Goal: Information Seeking & Learning: Get advice/opinions

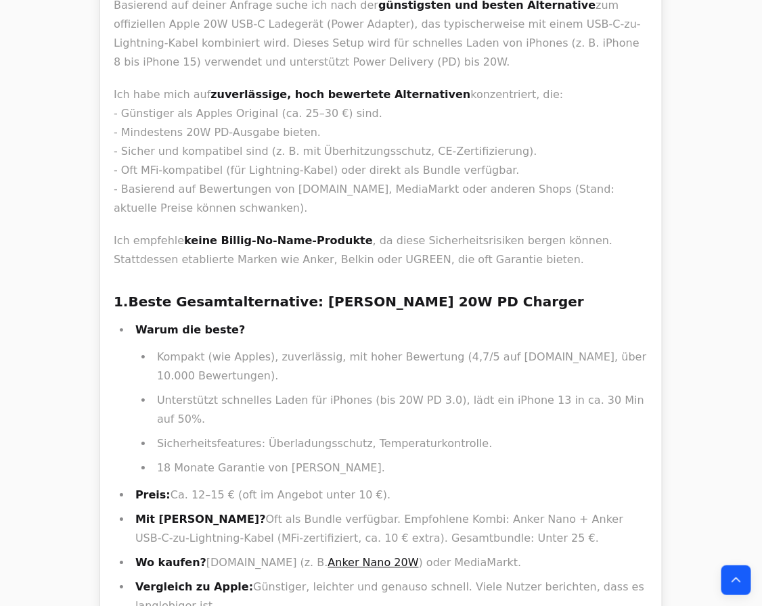
scroll to position [6412, 0]
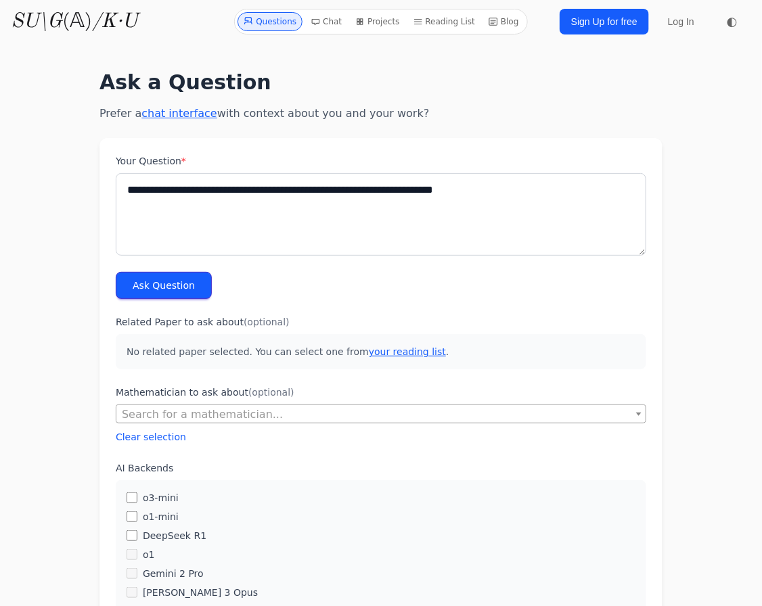
type textarea "**********"
click at [135, 282] on button "Ask Question" at bounding box center [164, 285] width 96 height 27
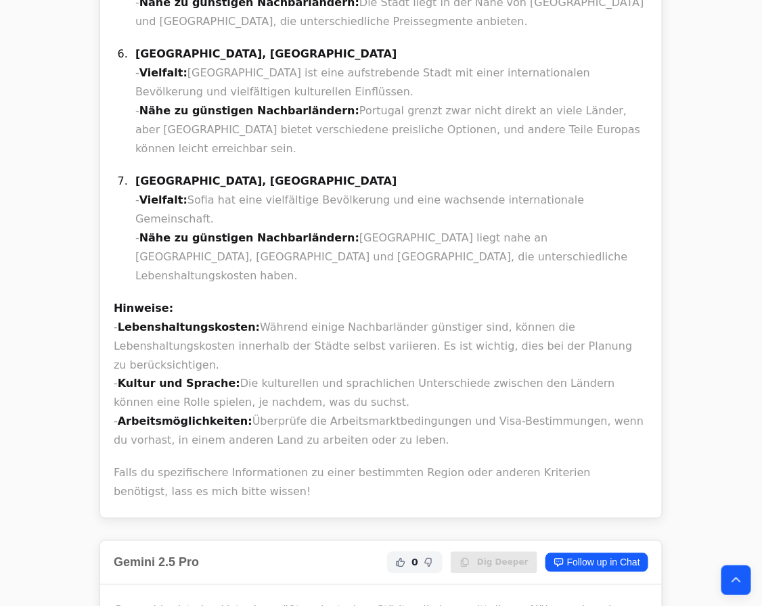
scroll to position [3136, 0]
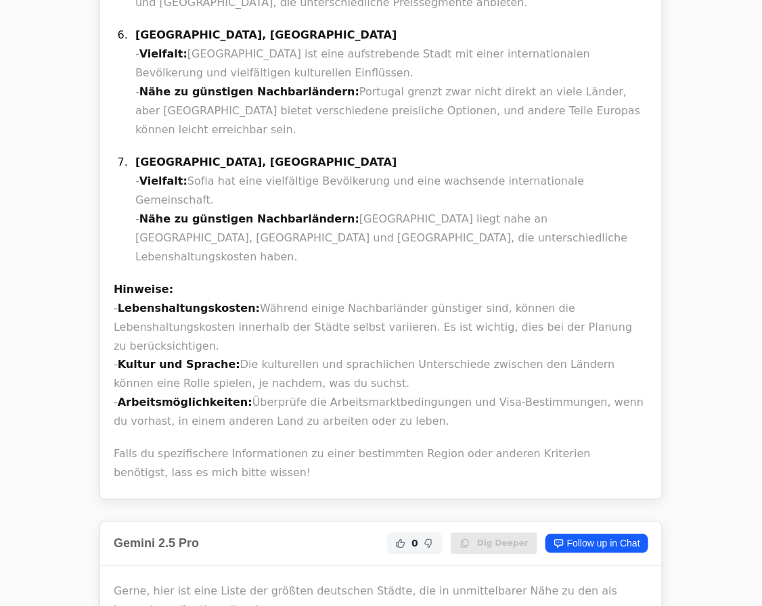
copy li "Słubice"
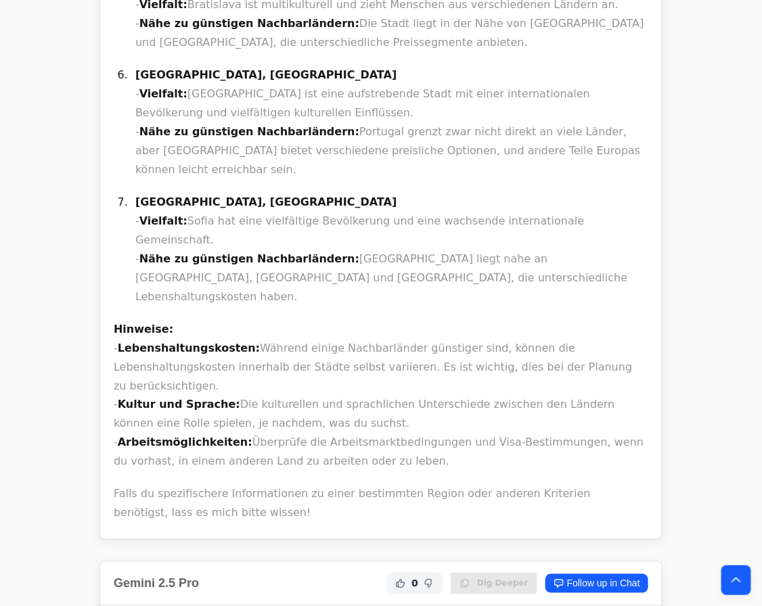
scroll to position [3075, 0]
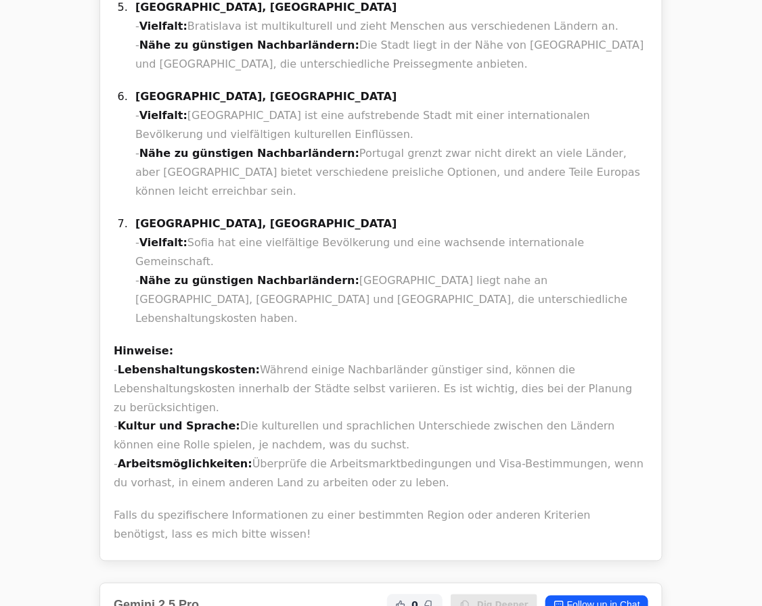
copy li "Słubice"
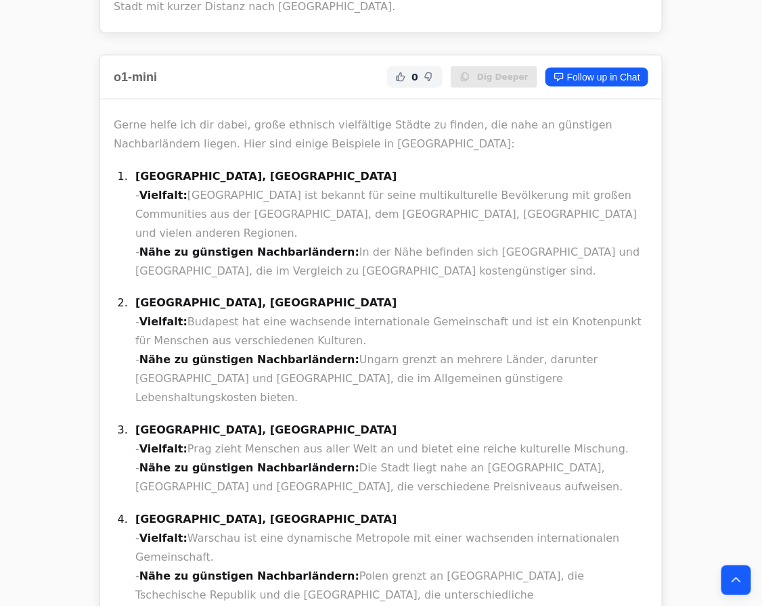
scroll to position [3321, 0]
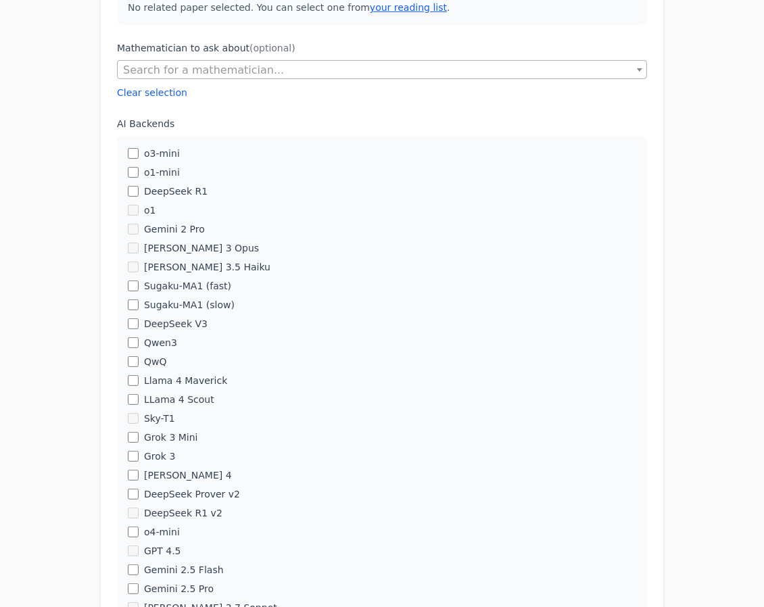
scroll to position [369, 0]
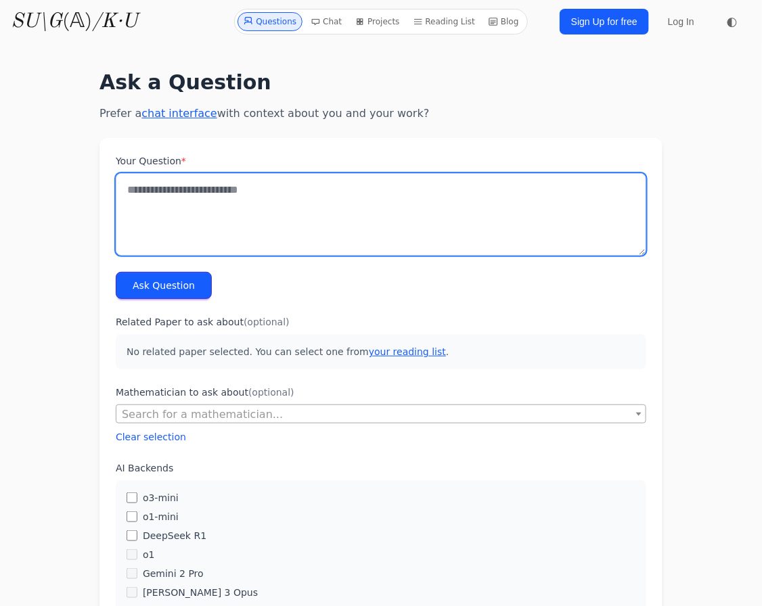
click at [433, 221] on textarea "Your Question *" at bounding box center [381, 214] width 530 height 83
type textarea "*"
type textarea "**********"
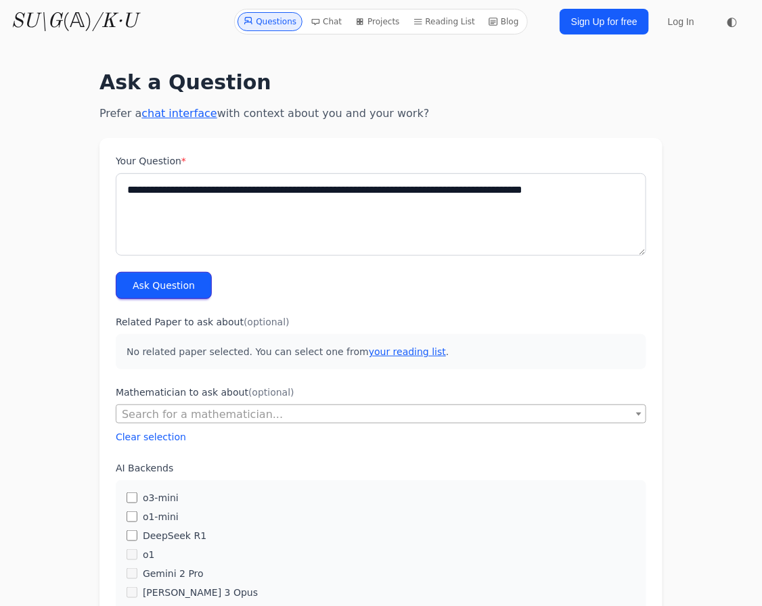
click at [142, 292] on button "Ask Question" at bounding box center [164, 285] width 96 height 27
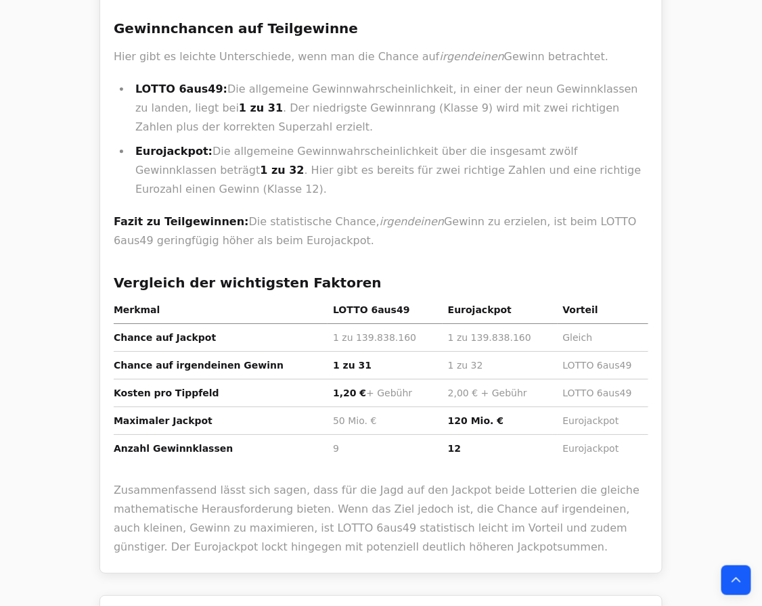
scroll to position [1107, 0]
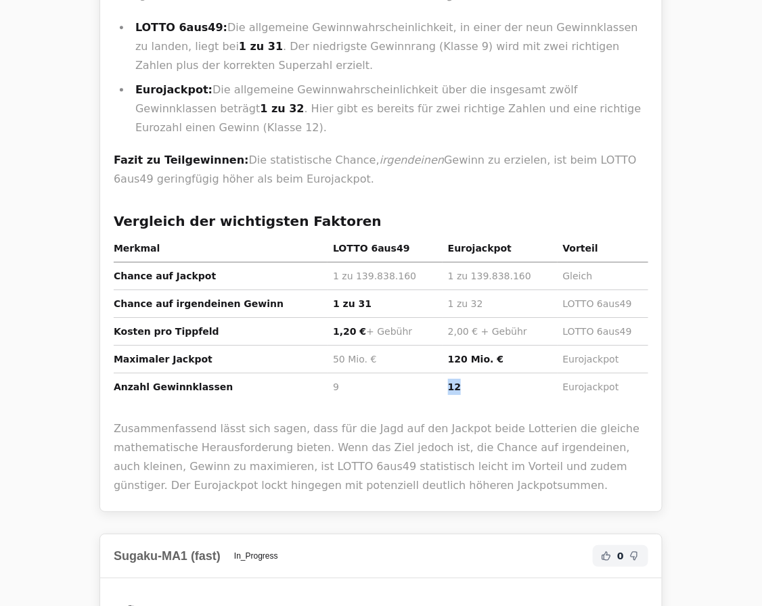
click at [434, 373] on tr "Anzahl Gewinnklassen 9 12 Eurojackpot" at bounding box center [381, 387] width 534 height 28
copy tr "12"
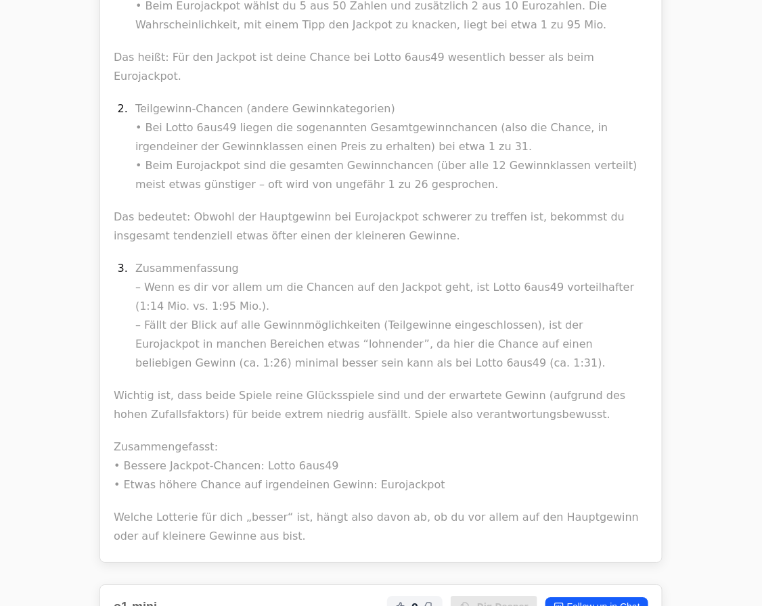
scroll to position [0, 0]
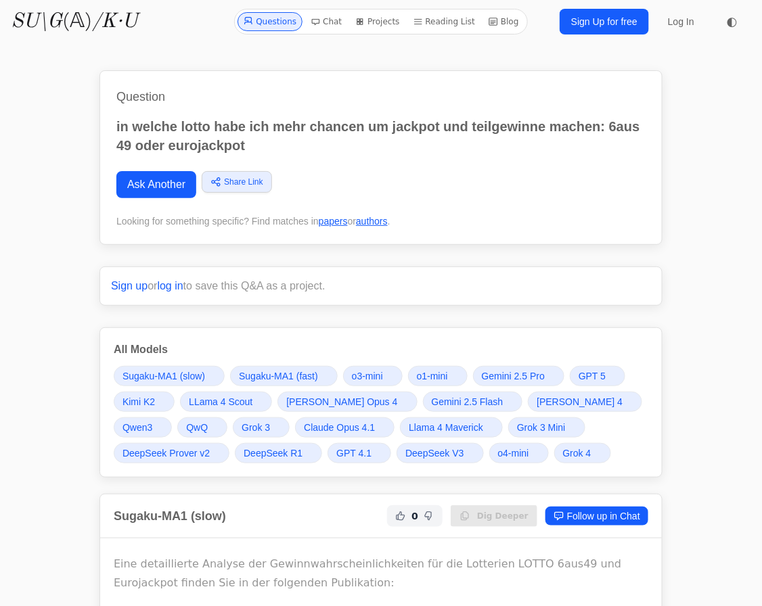
click at [554, 445] on link "Grok 4" at bounding box center [582, 453] width 57 height 20
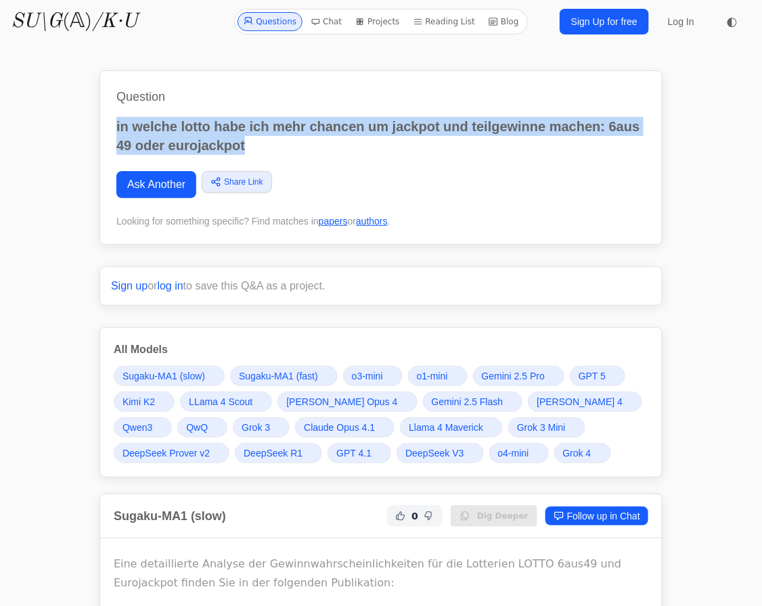
drag, startPoint x: 233, startPoint y: 138, endPoint x: 114, endPoint y: 123, distance: 120.0
click at [114, 123] on div "Question in welche lotto habe ich mehr chancen um jackpot und teilgewinne mache…" at bounding box center [380, 157] width 563 height 175
copy p "in welche lotto habe ich mehr chancen um jackpot und teilgewinne machen: 6aus 4…"
click at [116, 104] on h1 "Question" at bounding box center [380, 96] width 529 height 19
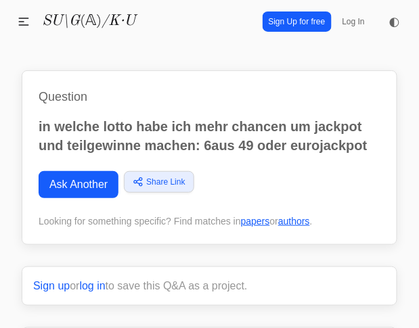
click at [90, 109] on div "Question in welche lotto habe ich mehr chancen um jackpot und teilgewinne mache…" at bounding box center [209, 157] width 375 height 175
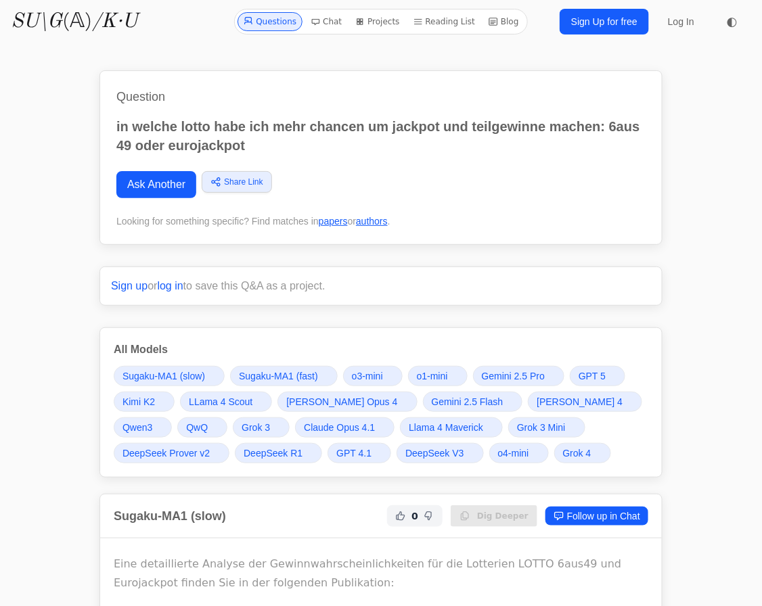
click at [173, 196] on link "Ask Another" at bounding box center [156, 184] width 80 height 27
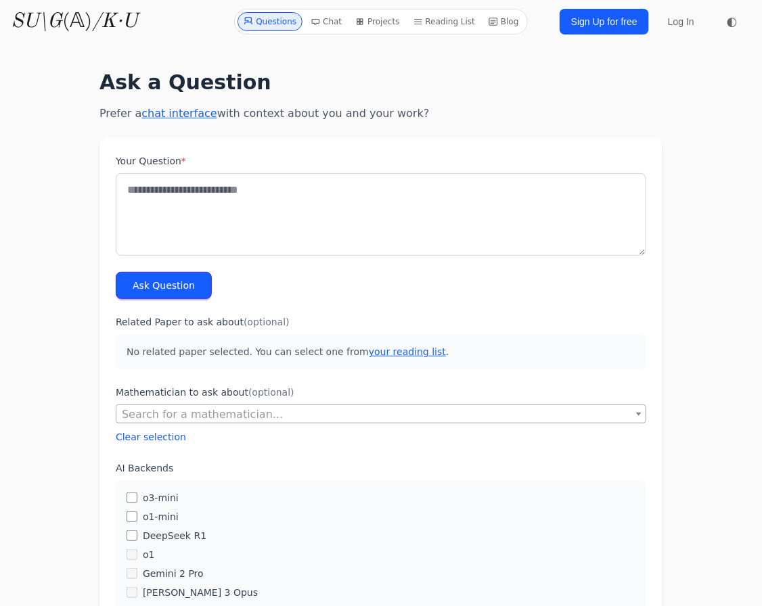
type textarea "**********"
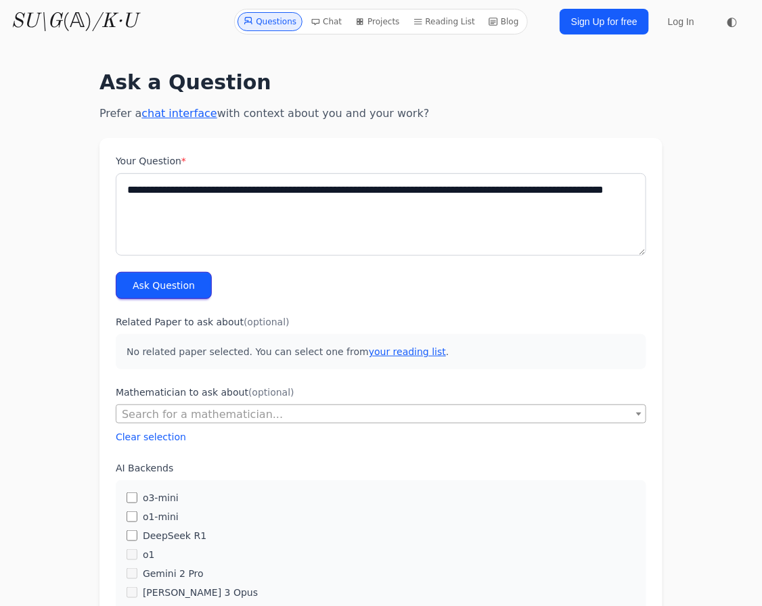
type textarea "**********"
click at [169, 284] on button "Ask Question" at bounding box center [164, 285] width 96 height 27
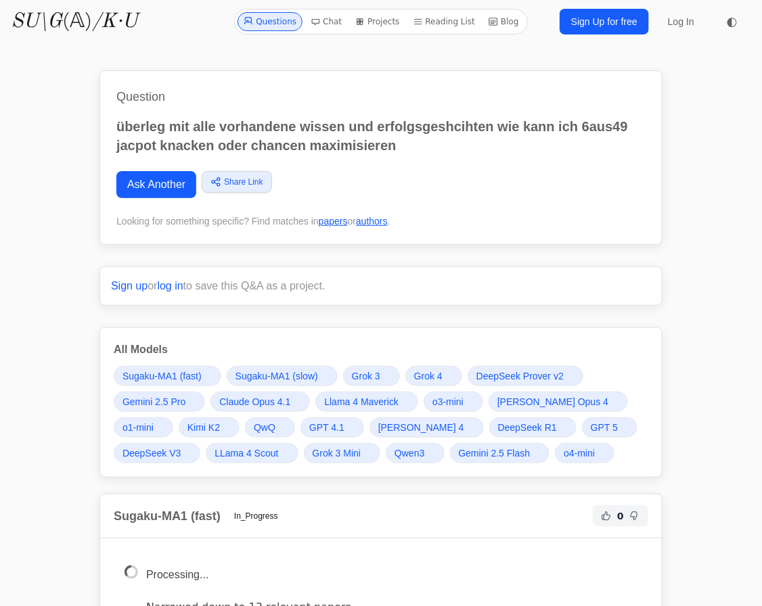
click at [420, 369] on span "Grok 4" at bounding box center [428, 376] width 28 height 14
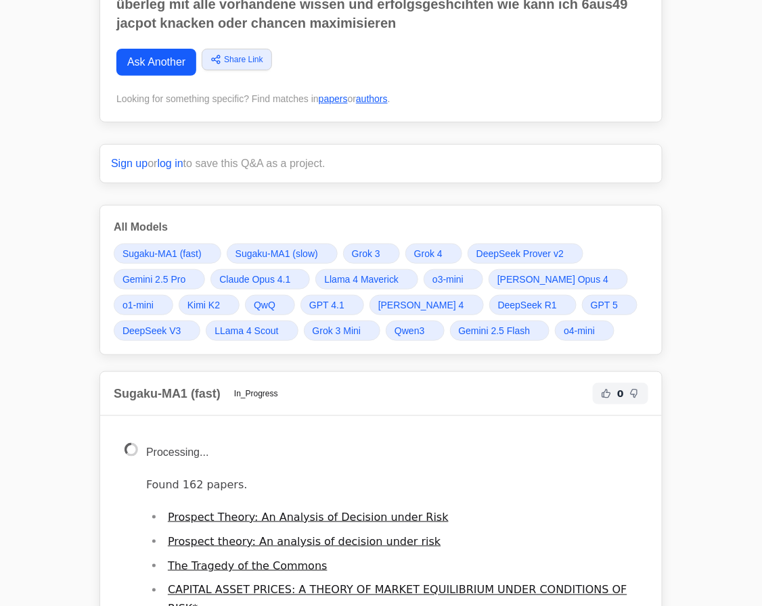
click at [422, 253] on span "Grok 4" at bounding box center [428, 254] width 28 height 14
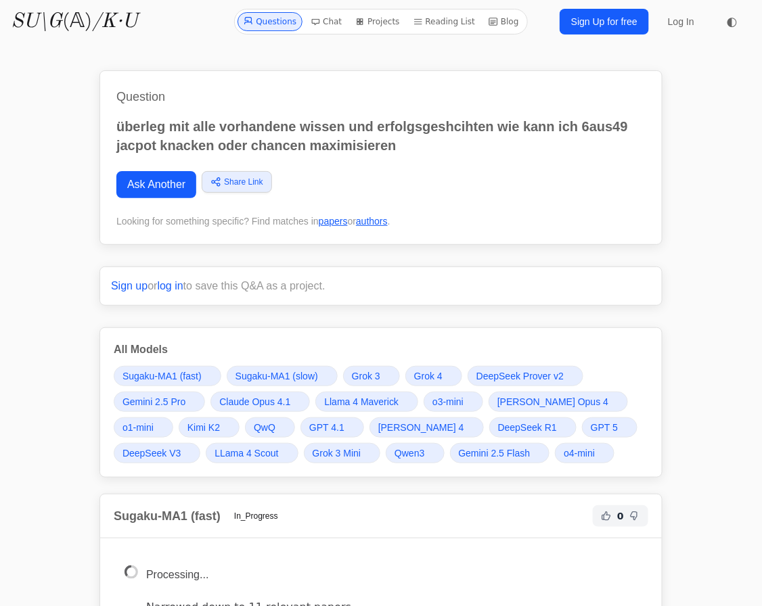
click at [428, 373] on span "Grok 4" at bounding box center [428, 376] width 28 height 14
click at [398, 373] on div "Sugaku-MA1 (fast) Sugaku-MA1 (slow) Grok 3 Grok 4 DeepSeek Prover v2 Gemini 2.5…" at bounding box center [381, 414] width 534 height 97
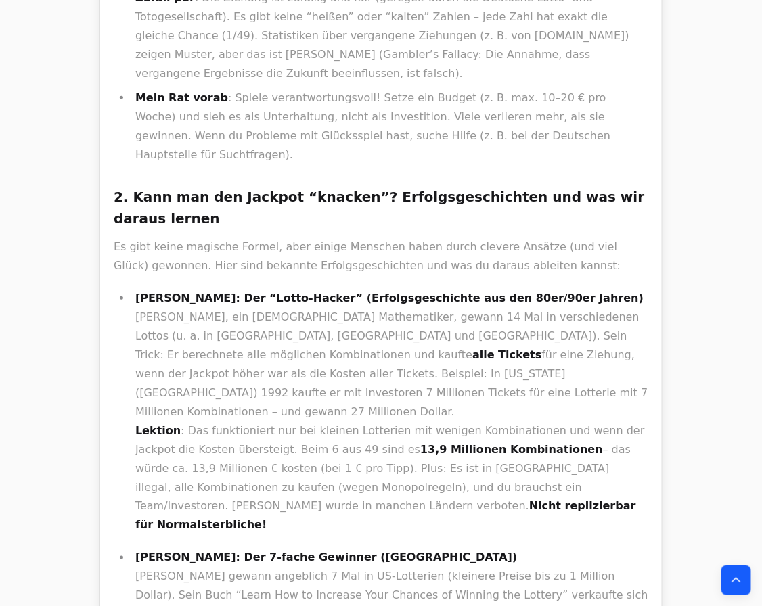
scroll to position [7284, 0]
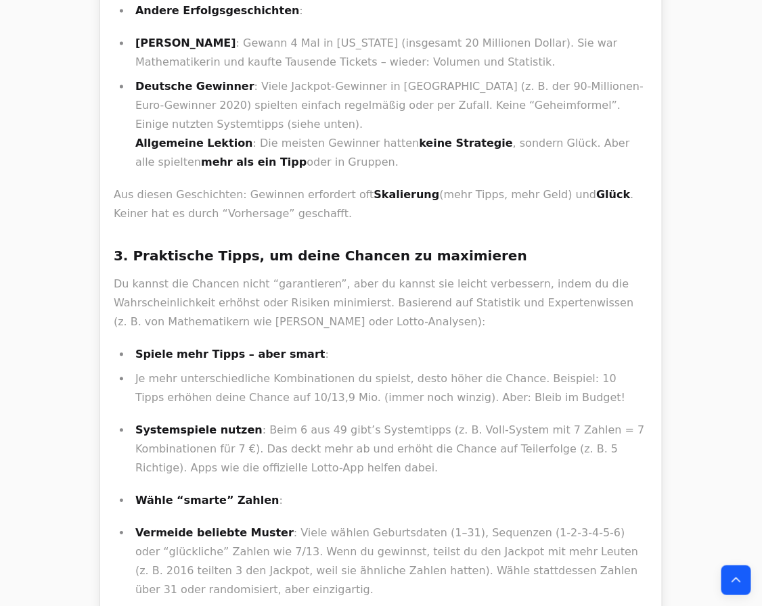
scroll to position [7710, 0]
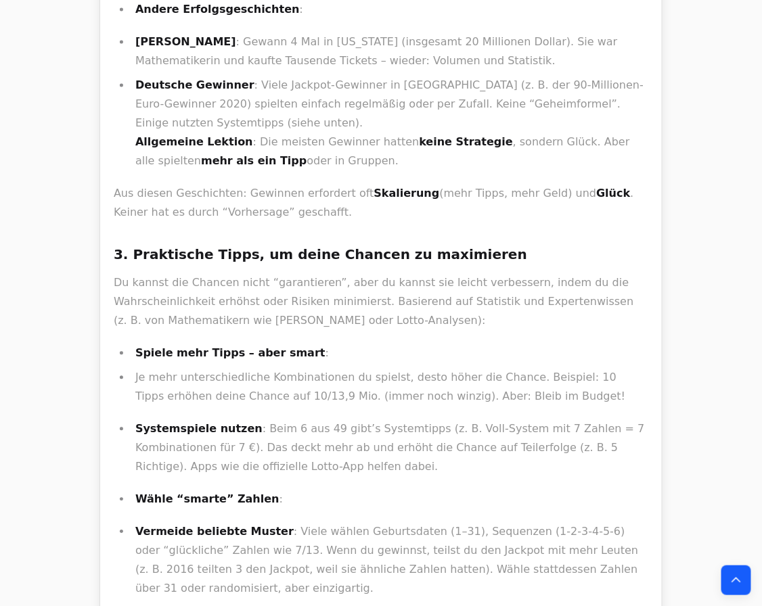
drag, startPoint x: 327, startPoint y: 365, endPoint x: 364, endPoint y: 373, distance: 38.2
copy p "r/lottery"
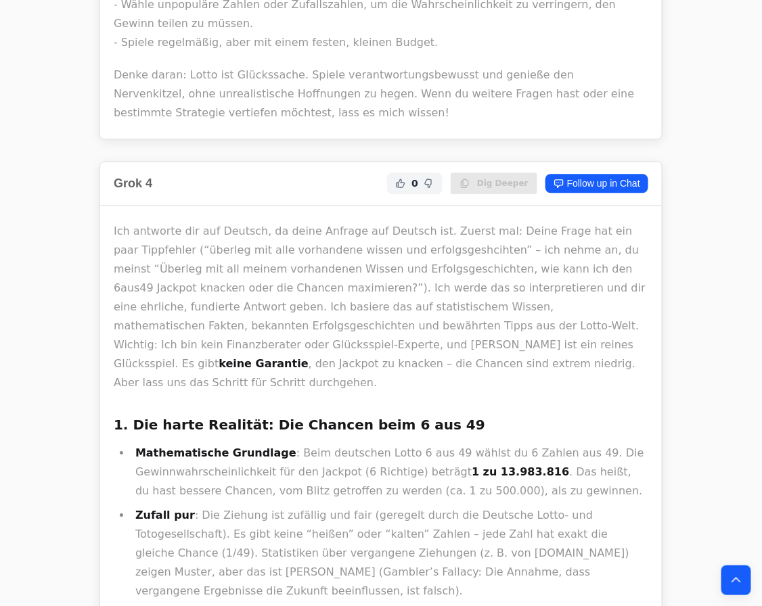
scroll to position [6479, 0]
